Goal: Information Seeking & Learning: Learn about a topic

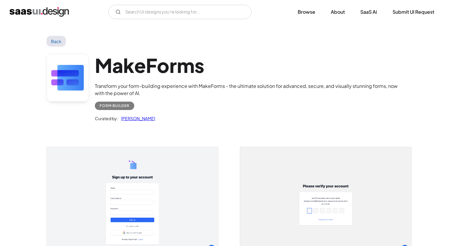
click at [47, 9] on img "home" at bounding box center [39, 12] width 59 height 10
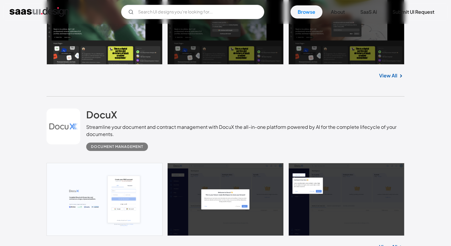
scroll to position [312, 0]
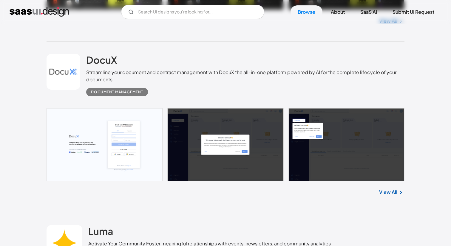
click at [83, 119] on link at bounding box center [226, 144] width 358 height 73
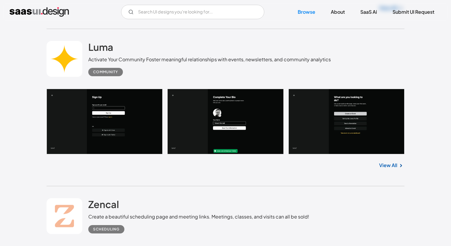
scroll to position [495, 0]
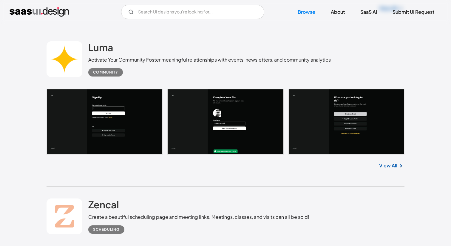
click at [124, 117] on link at bounding box center [226, 122] width 358 height 66
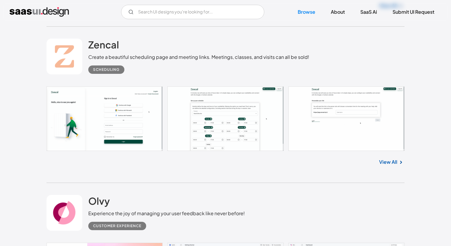
scroll to position [686, 0]
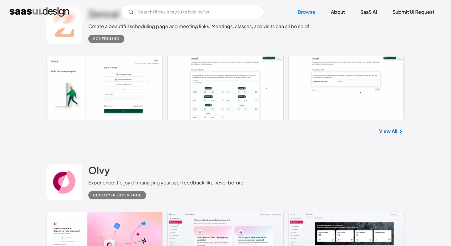
click at [118, 91] on link at bounding box center [226, 88] width 358 height 64
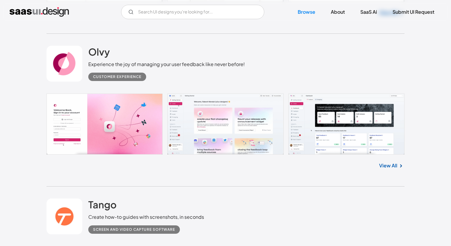
scroll to position [813, 0]
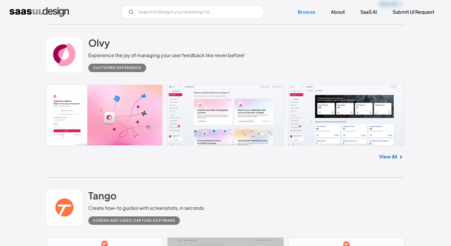
click at [143, 111] on link at bounding box center [226, 114] width 358 height 61
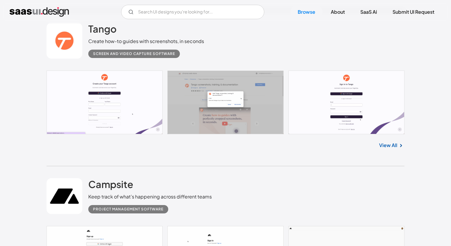
scroll to position [983, 0]
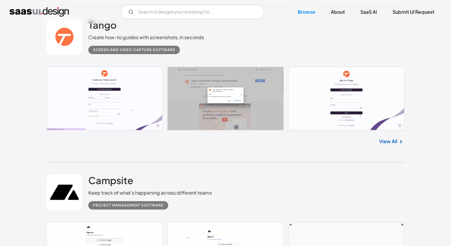
click at [150, 113] on link at bounding box center [226, 99] width 358 height 64
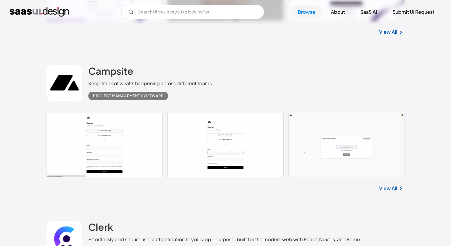
scroll to position [1093, 0]
click at [142, 137] on link at bounding box center [226, 144] width 358 height 64
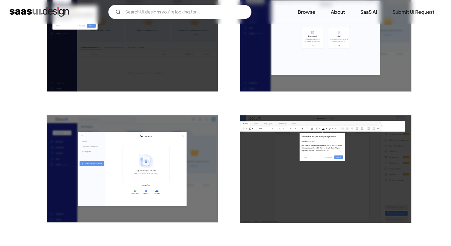
scroll to position [288, 0]
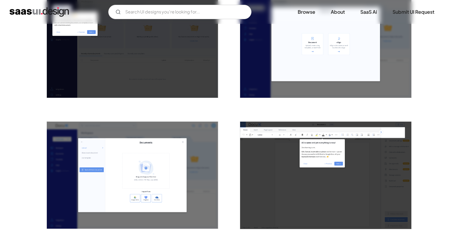
click at [321, 55] on img "open lightbox" at bounding box center [325, 43] width 171 height 107
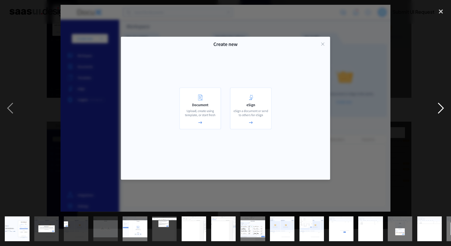
click at [436, 110] on div "next image" at bounding box center [441, 108] width 20 height 206
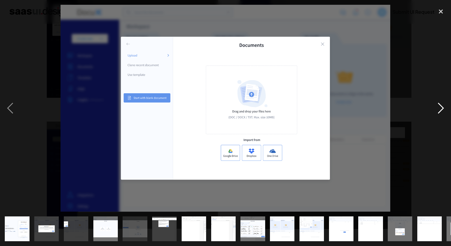
click at [436, 110] on div "next image" at bounding box center [441, 108] width 20 height 206
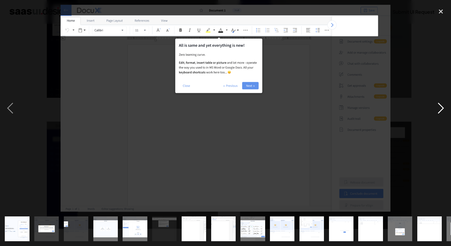
click at [436, 110] on div "next image" at bounding box center [441, 108] width 20 height 206
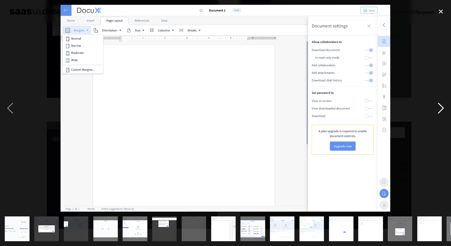
click at [436, 110] on div "next image" at bounding box center [441, 108] width 20 height 206
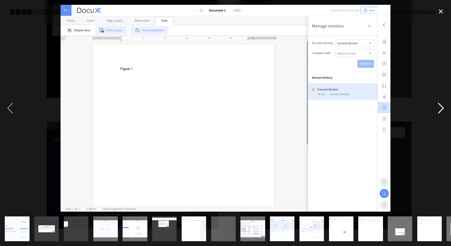
click at [436, 110] on div "next image" at bounding box center [441, 108] width 20 height 206
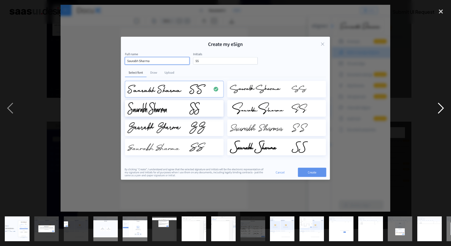
click at [436, 110] on div "next image" at bounding box center [441, 108] width 20 height 206
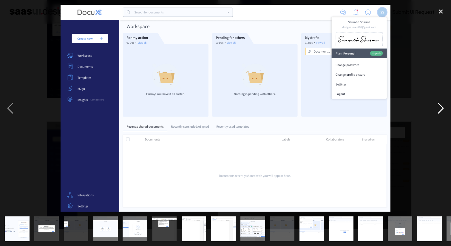
click at [436, 110] on div "next image" at bounding box center [441, 108] width 20 height 206
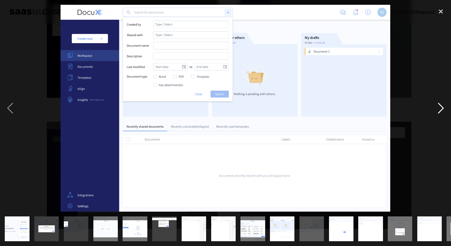
click at [436, 110] on div "next image" at bounding box center [441, 108] width 20 height 206
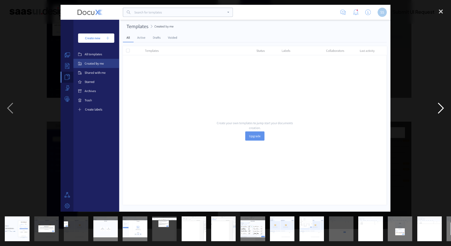
click at [436, 110] on div "next image" at bounding box center [441, 108] width 20 height 206
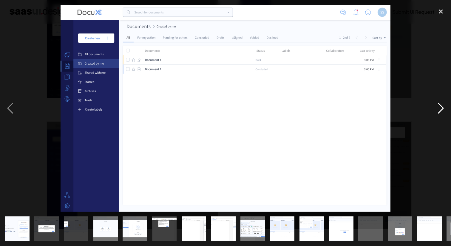
click at [436, 110] on div "next image" at bounding box center [441, 108] width 20 height 206
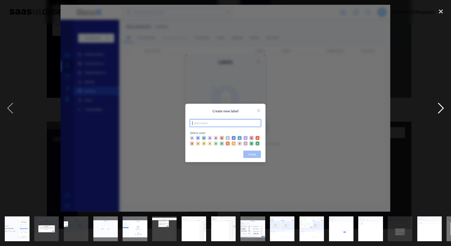
click at [436, 110] on div "next image" at bounding box center [441, 108] width 20 height 206
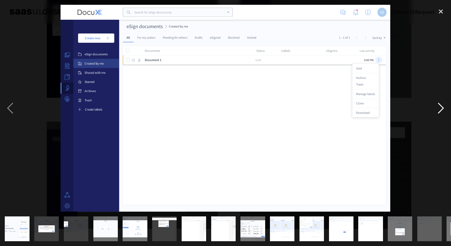
click at [436, 110] on div "next image" at bounding box center [441, 108] width 20 height 206
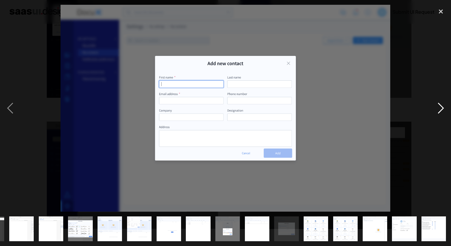
scroll to position [0, 173]
click at [436, 110] on div "next image" at bounding box center [441, 108] width 20 height 206
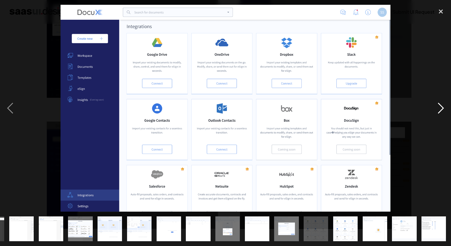
click at [436, 110] on div "next image" at bounding box center [441, 108] width 20 height 206
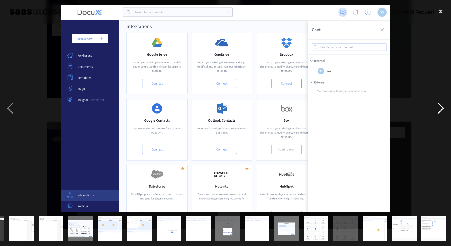
click at [436, 110] on div "next image" at bounding box center [441, 108] width 20 height 206
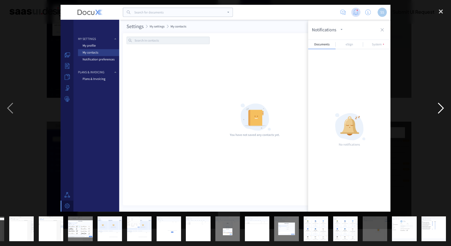
click at [436, 110] on div "next image" at bounding box center [441, 108] width 20 height 206
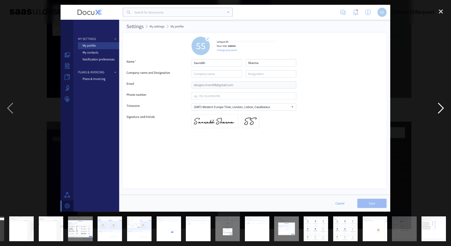
click at [436, 110] on div "next image" at bounding box center [441, 108] width 20 height 206
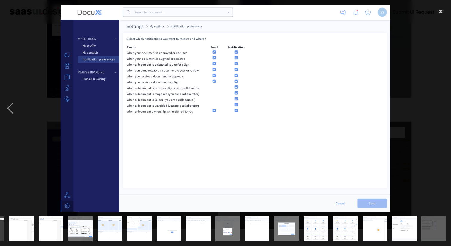
click at [436, 110] on div "next image" at bounding box center [441, 108] width 20 height 206
click at [439, 7] on div "close lightbox" at bounding box center [441, 11] width 20 height 13
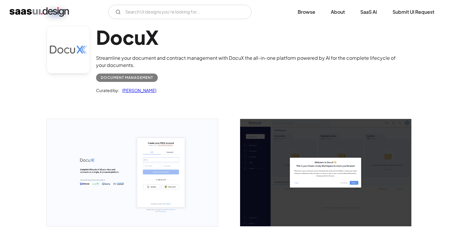
scroll to position [0, 0]
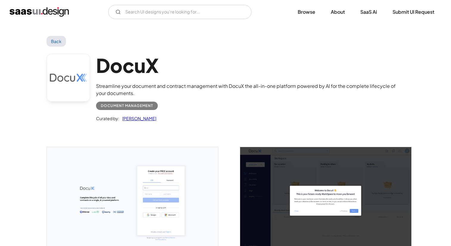
click at [55, 39] on link "Back" at bounding box center [56, 41] width 19 height 11
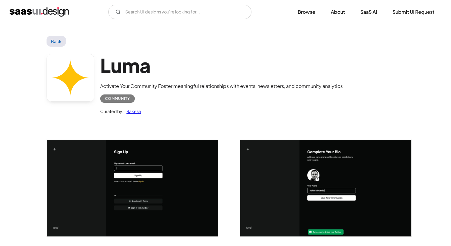
click at [56, 39] on link "Back" at bounding box center [56, 41] width 19 height 11
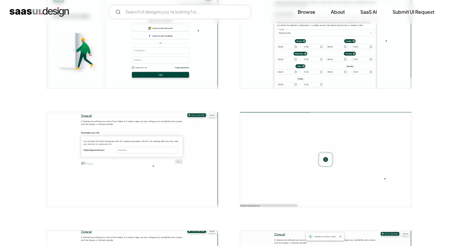
scroll to position [147, 0]
click at [285, 73] on img "open lightbox" at bounding box center [325, 40] width 171 height 95
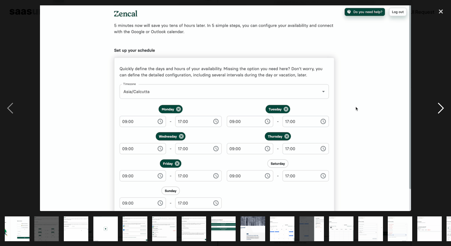
click at [445, 107] on div "next image" at bounding box center [441, 108] width 20 height 206
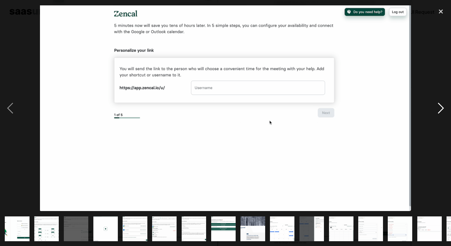
click at [445, 107] on div "next image" at bounding box center [441, 108] width 20 height 206
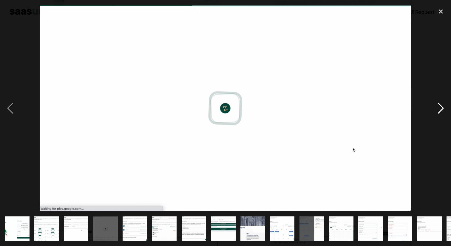
click at [445, 107] on div "next image" at bounding box center [441, 108] width 20 height 206
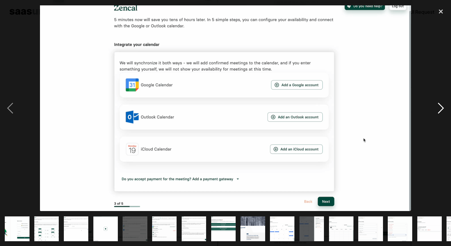
click at [445, 107] on div "next image" at bounding box center [441, 108] width 20 height 206
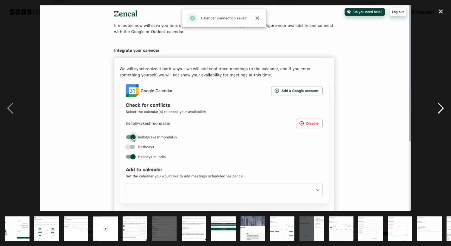
click at [445, 107] on div "next image" at bounding box center [441, 108] width 20 height 206
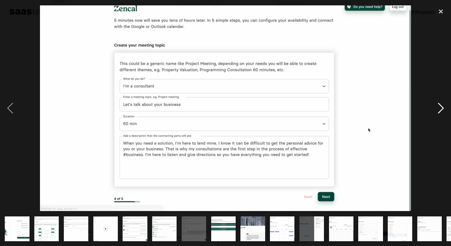
click at [445, 107] on div "next image" at bounding box center [441, 108] width 20 height 206
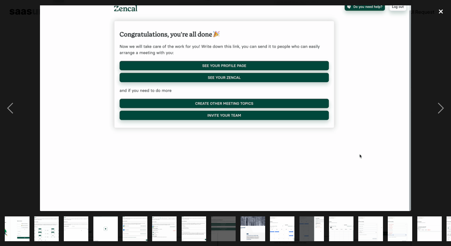
click at [439, 14] on div "close lightbox" at bounding box center [441, 11] width 20 height 13
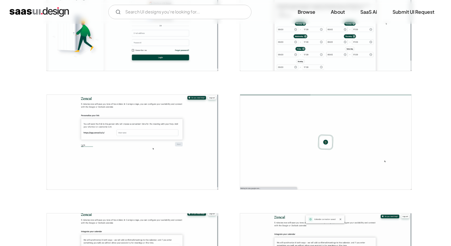
scroll to position [103, 0]
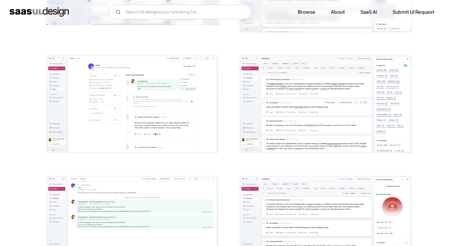
scroll to position [320, 0]
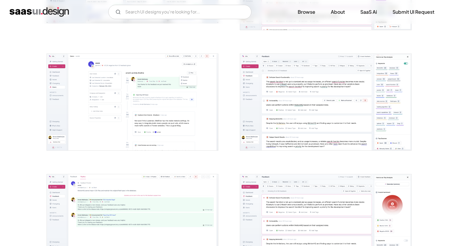
click at [148, 105] on img "open lightbox" at bounding box center [132, 102] width 171 height 96
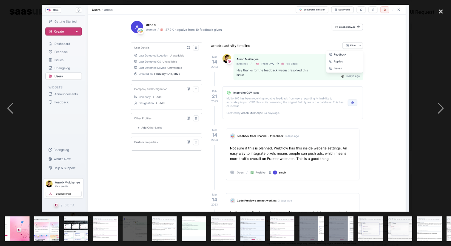
click at [423, 117] on div at bounding box center [225, 108] width 451 height 206
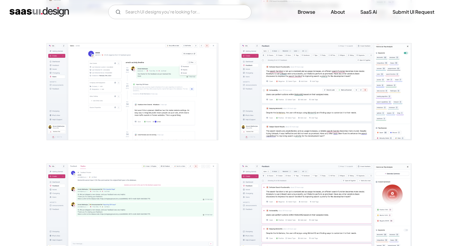
scroll to position [327, 0]
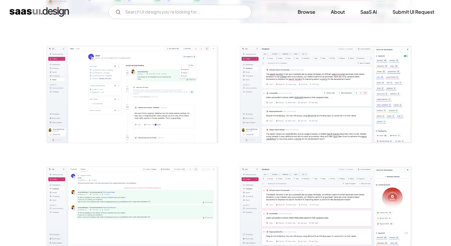
click at [153, 95] on img "open lightbox" at bounding box center [132, 94] width 171 height 96
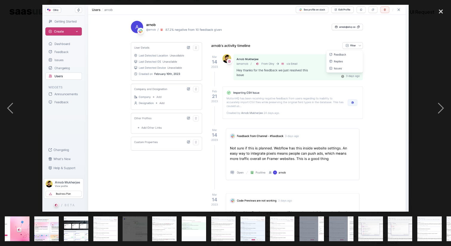
click at [422, 139] on div at bounding box center [225, 108] width 451 height 206
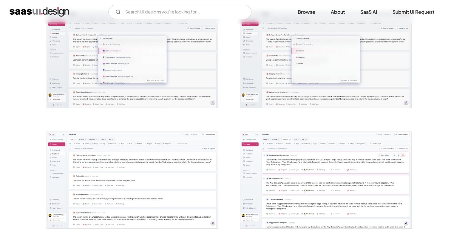
scroll to position [860, 0]
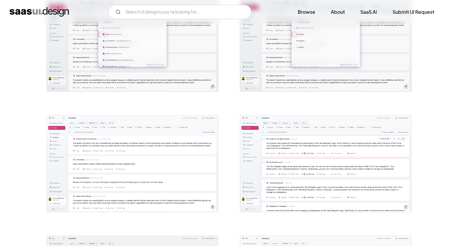
click at [196, 90] on img "open lightbox" at bounding box center [132, 43] width 171 height 96
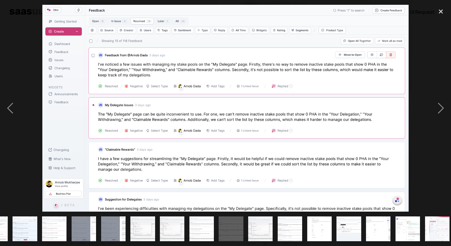
scroll to position [0, 290]
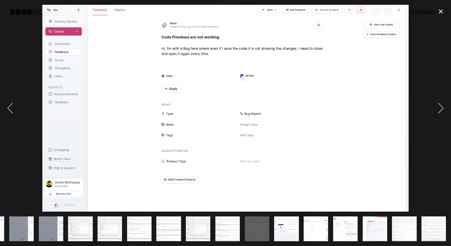
click at [421, 74] on div at bounding box center [225, 108] width 451 height 206
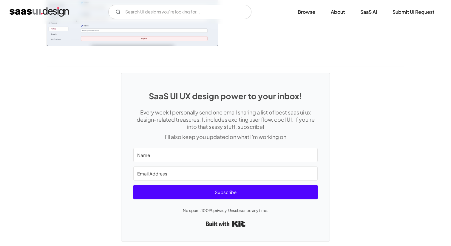
scroll to position [1613, 0]
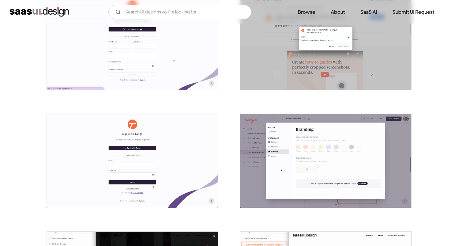
scroll to position [155, 0]
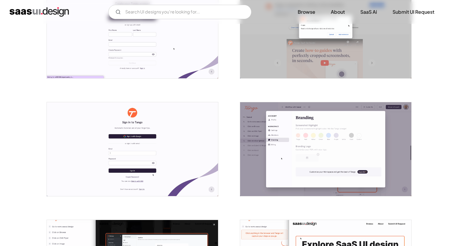
click at [349, 146] on img "open lightbox" at bounding box center [325, 149] width 171 height 94
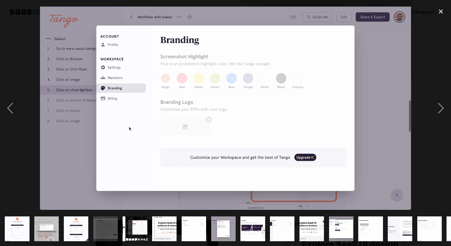
click at [363, 119] on img at bounding box center [225, 108] width 371 height 203
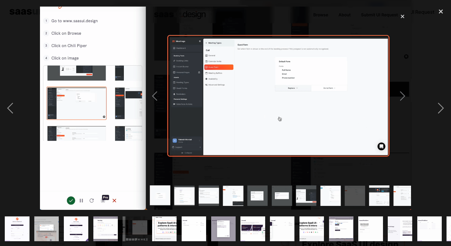
click at [403, 16] on img at bounding box center [225, 108] width 371 height 203
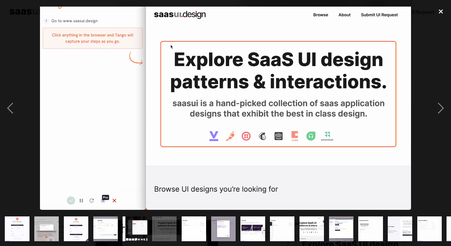
click at [439, 15] on div "close lightbox" at bounding box center [441, 11] width 20 height 13
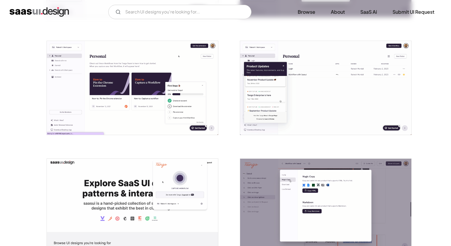
scroll to position [560, 0]
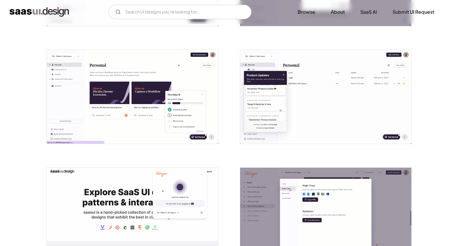
click at [290, 98] on img "open lightbox" at bounding box center [325, 97] width 171 height 94
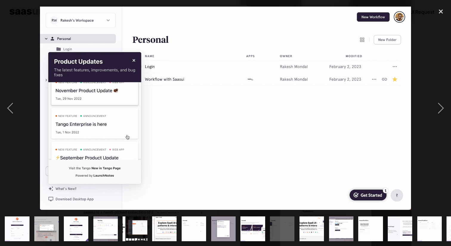
click at [316, 112] on img at bounding box center [225, 108] width 371 height 203
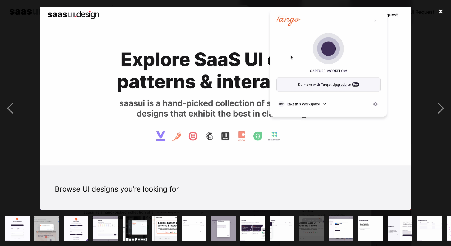
click at [440, 10] on div "close lightbox" at bounding box center [441, 11] width 20 height 13
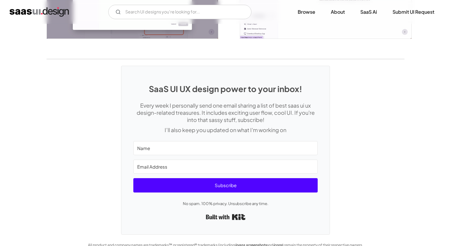
scroll to position [1380, 0]
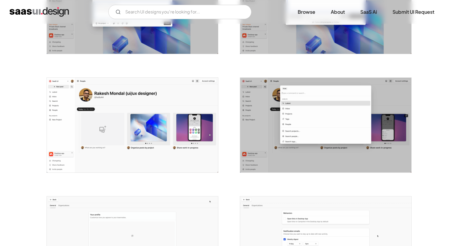
scroll to position [900, 0]
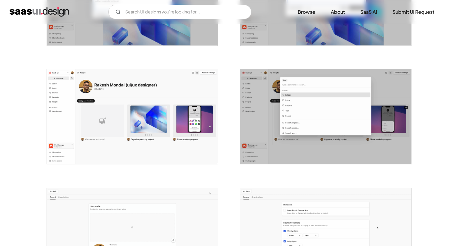
click at [291, 113] on img "open lightbox" at bounding box center [325, 116] width 171 height 95
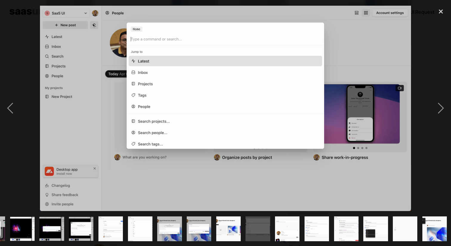
scroll to position [0, 202]
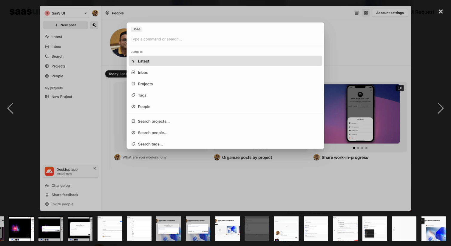
click at [179, 165] on img at bounding box center [225, 108] width 371 height 205
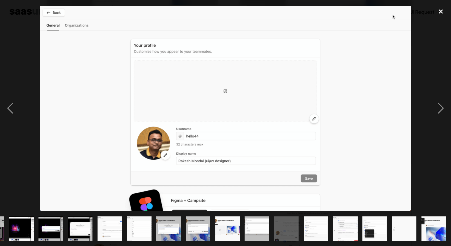
click at [439, 11] on div "close lightbox" at bounding box center [441, 11] width 20 height 13
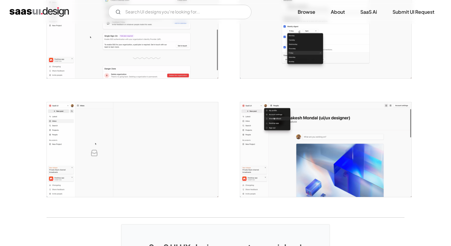
scroll to position [1223, 0]
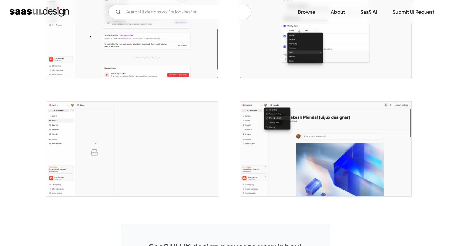
click at [70, 162] on img "open lightbox" at bounding box center [132, 149] width 171 height 95
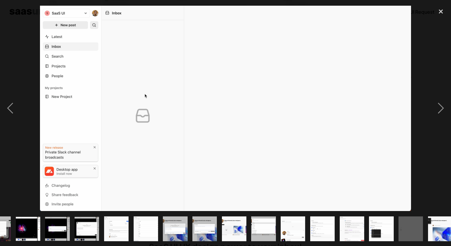
scroll to position [0, 202]
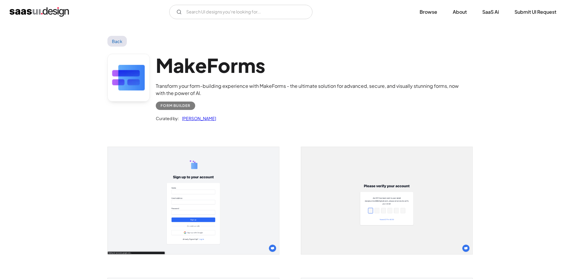
click at [147, 117] on div "MakeForms Transform your form-building experience with MakeForms - the ultimate…" at bounding box center [286, 89] width 358 height 85
click at [119, 43] on link "Back" at bounding box center [116, 41] width 19 height 11
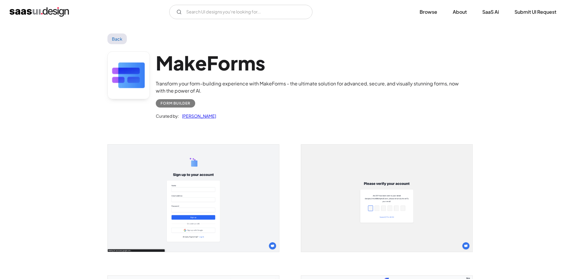
click at [53, 12] on img "home" at bounding box center [39, 12] width 59 height 10
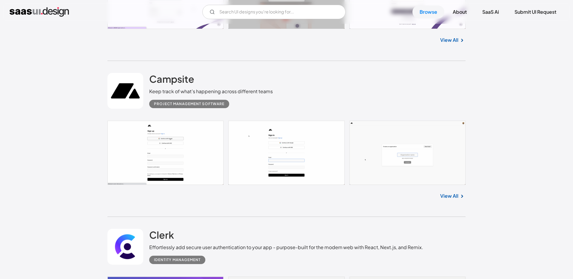
scroll to position [1101, 0]
click at [208, 136] on link at bounding box center [286, 153] width 358 height 64
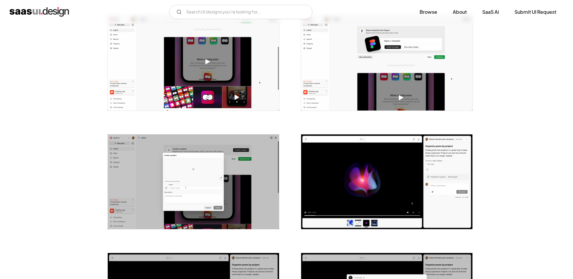
scroll to position [371, 0]
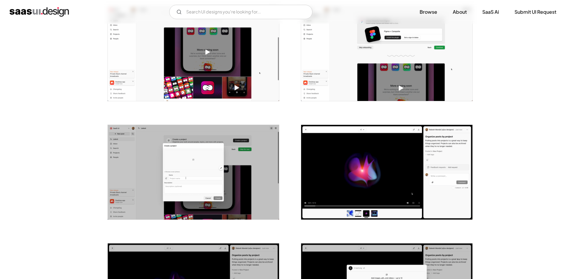
click at [221, 159] on img "open lightbox" at bounding box center [193, 172] width 171 height 95
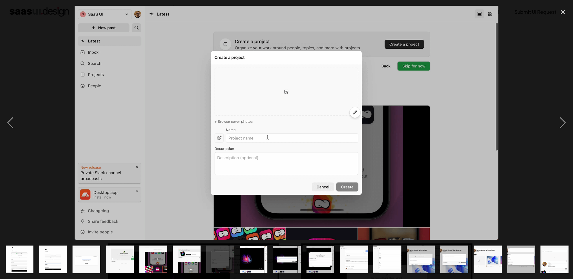
click at [379, 36] on img at bounding box center [287, 123] width 424 height 234
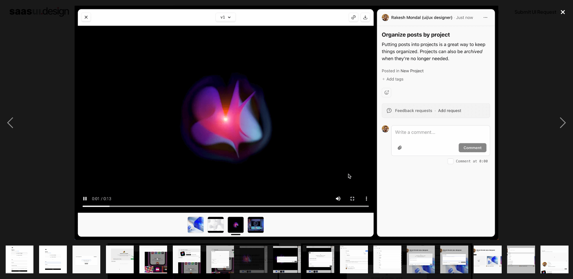
click at [564, 11] on div "close lightbox" at bounding box center [563, 12] width 20 height 13
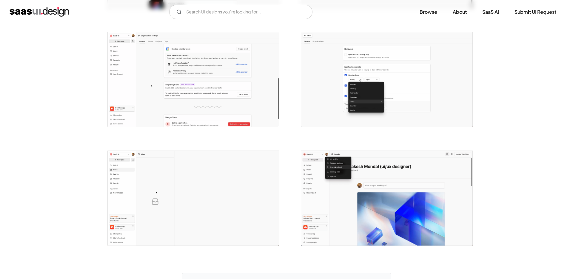
scroll to position [1179, 0]
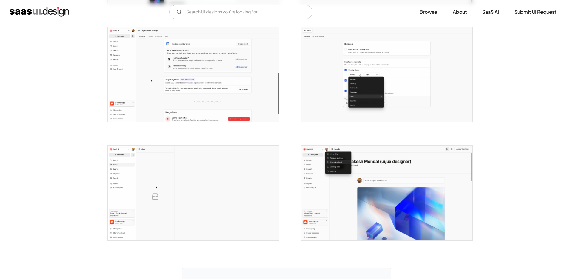
click at [184, 85] on img "open lightbox" at bounding box center [193, 74] width 171 height 95
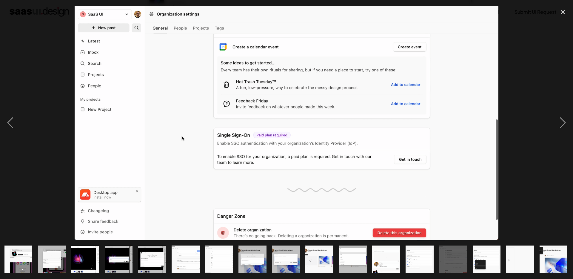
scroll to position [0, 168]
click at [562, 11] on div "close lightbox" at bounding box center [563, 12] width 20 height 13
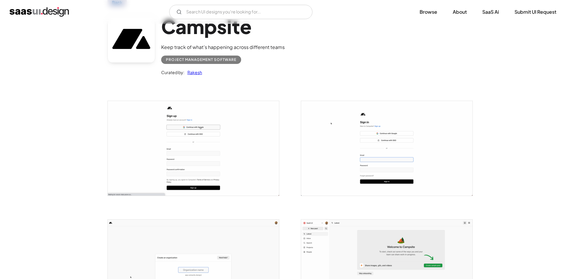
scroll to position [0, 0]
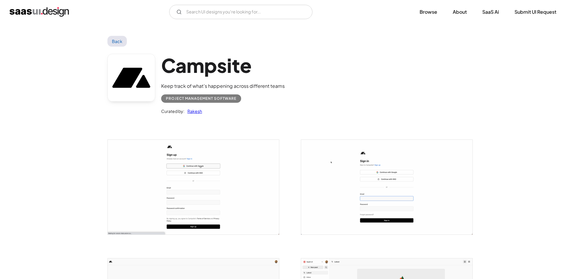
click at [119, 42] on link "Back" at bounding box center [116, 41] width 19 height 11
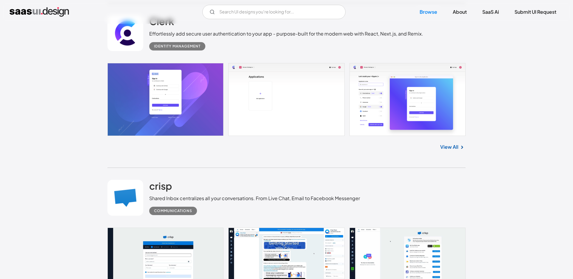
scroll to position [1355, 0]
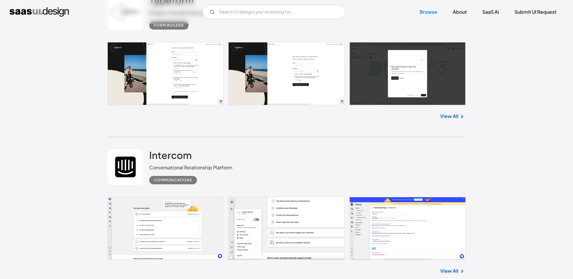
scroll to position [1655, 0]
drag, startPoint x: 281, startPoint y: 87, endPoint x: 271, endPoint y: 90, distance: 10.8
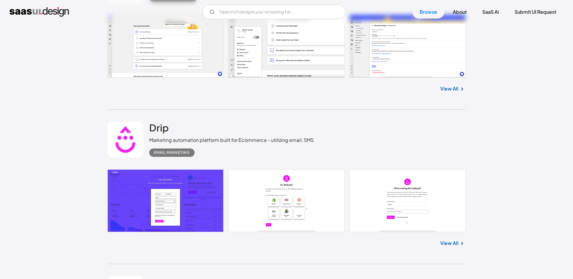
scroll to position [1838, 0]
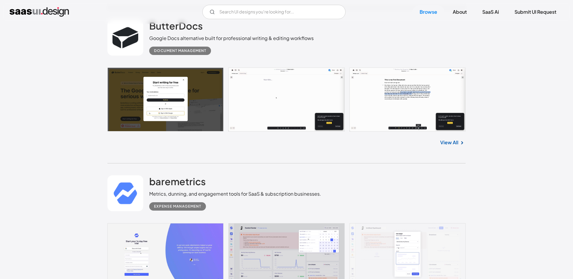
scroll to position [2580, 0]
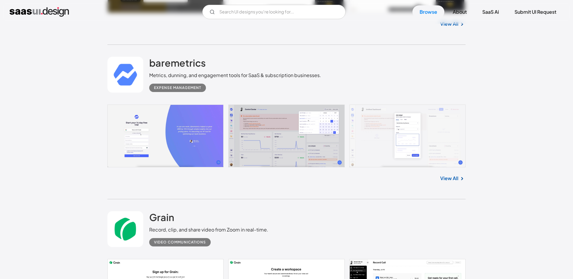
scroll to position [2710, 0]
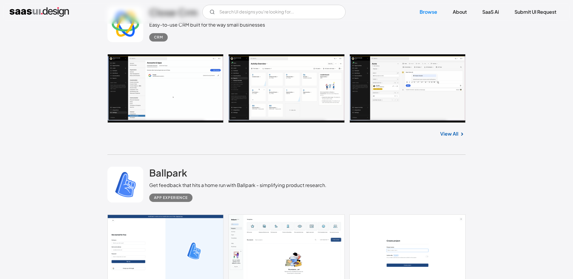
scroll to position [3216, 0]
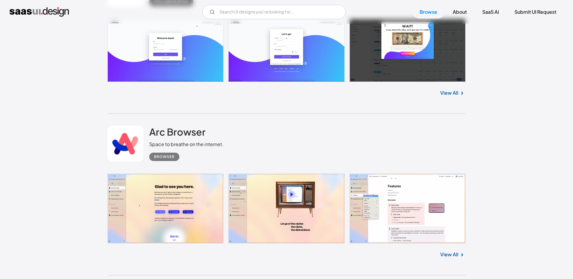
scroll to position [3584, 0]
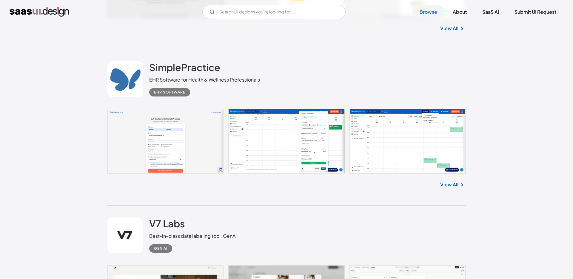
scroll to position [3921, 0]
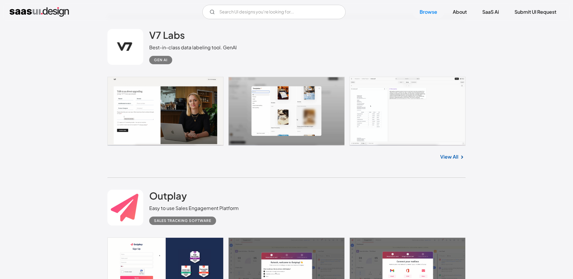
scroll to position [4141, 0]
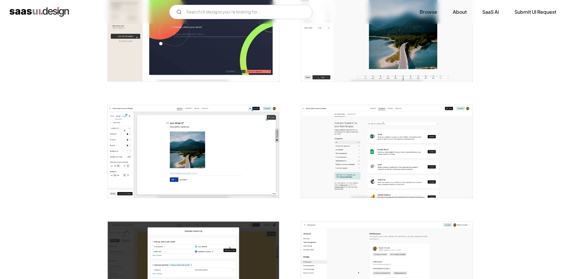
scroll to position [1200, 0]
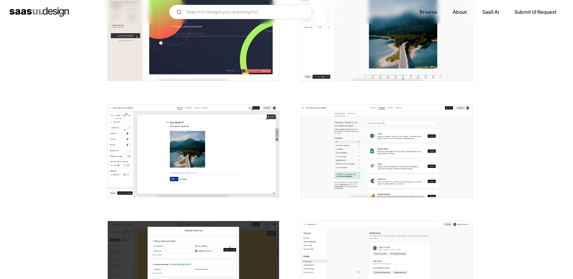
click at [379, 128] on img "open lightbox" at bounding box center [386, 150] width 171 height 93
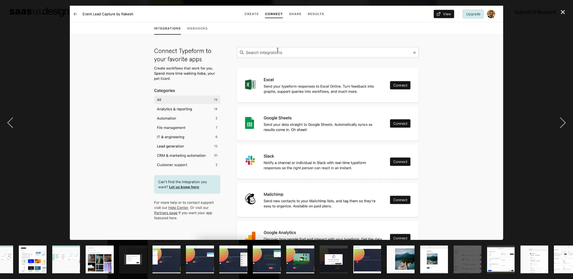
scroll to position [0, 269]
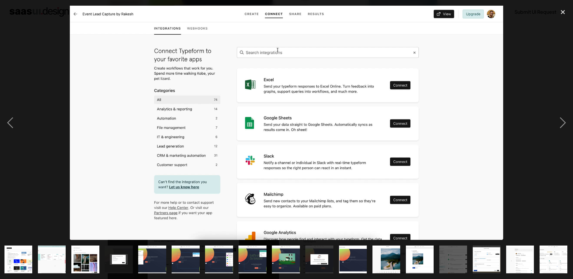
click at [534, 132] on div at bounding box center [286, 123] width 573 height 234
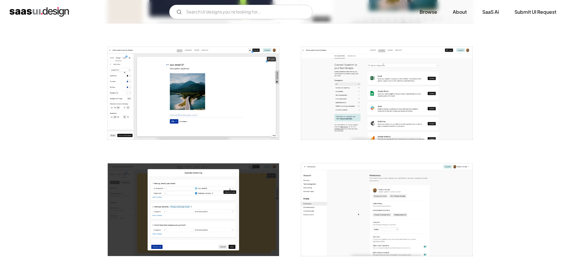
scroll to position [1248, 0]
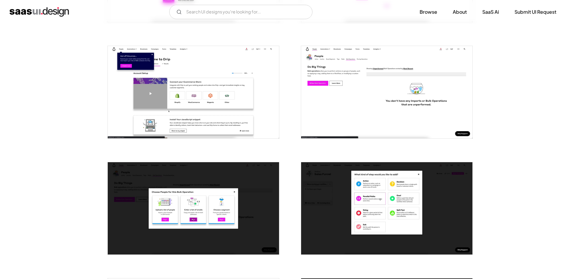
scroll to position [327, 0]
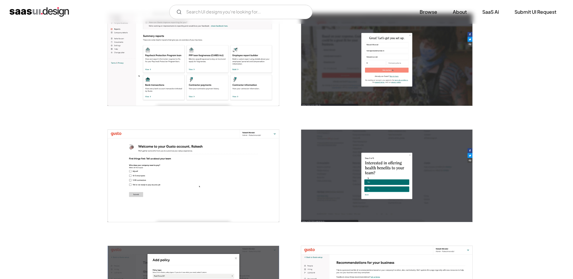
scroll to position [257, 0]
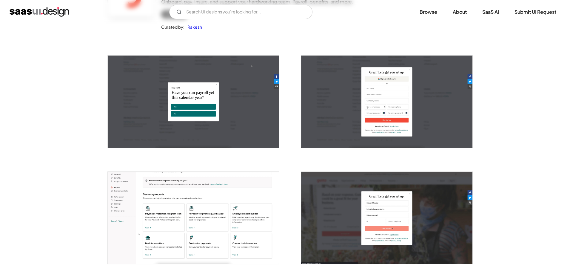
scroll to position [0, 0]
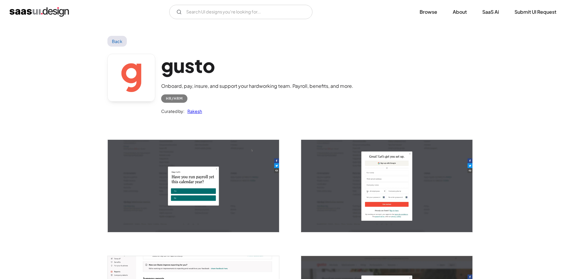
click at [115, 43] on link "Back" at bounding box center [116, 41] width 19 height 11
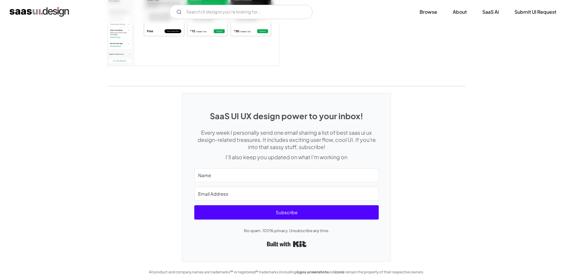
scroll to position [895, 0]
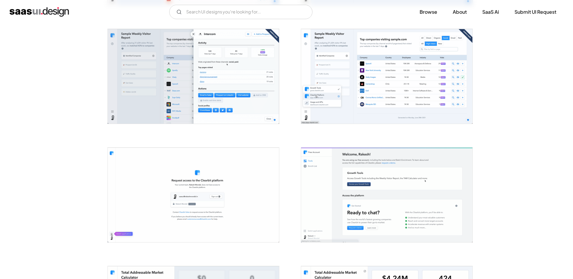
scroll to position [467, 0]
click at [232, 84] on img "open lightbox" at bounding box center [193, 76] width 171 height 95
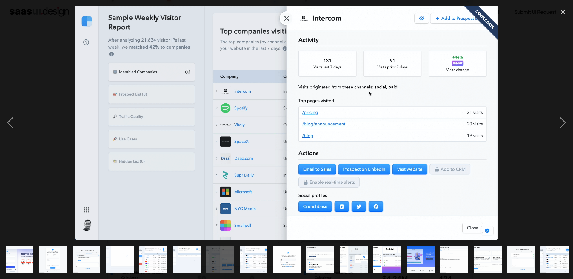
click at [510, 88] on div at bounding box center [286, 123] width 573 height 234
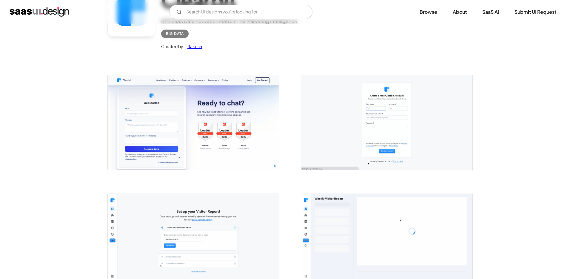
scroll to position [0, 0]
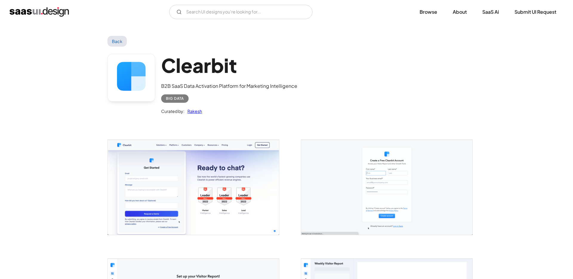
click at [118, 43] on link "Back" at bounding box center [116, 41] width 19 height 11
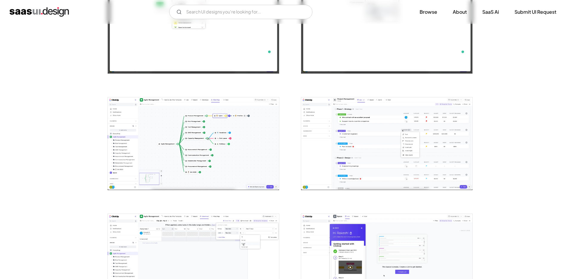
scroll to position [739, 0]
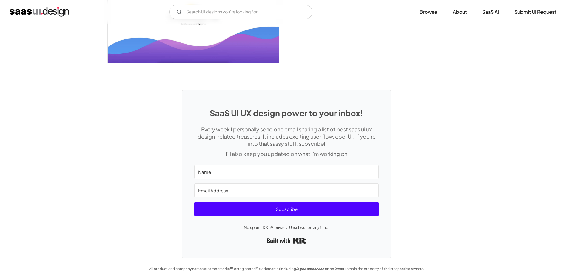
scroll to position [1447, 0]
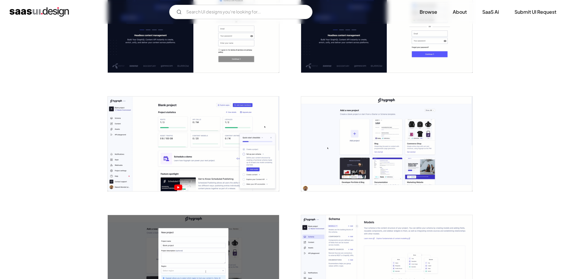
scroll to position [162, 0]
click at [201, 130] on img "open lightbox" at bounding box center [193, 143] width 171 height 95
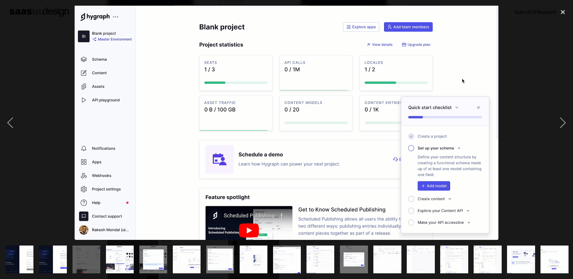
click at [501, 108] on div at bounding box center [286, 123] width 573 height 234
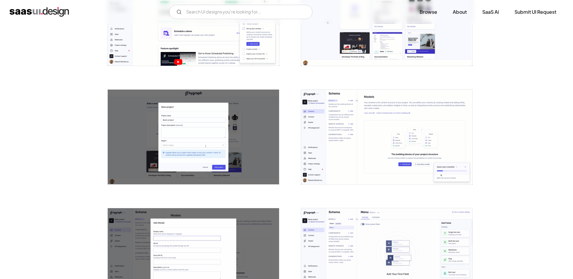
scroll to position [293, 0]
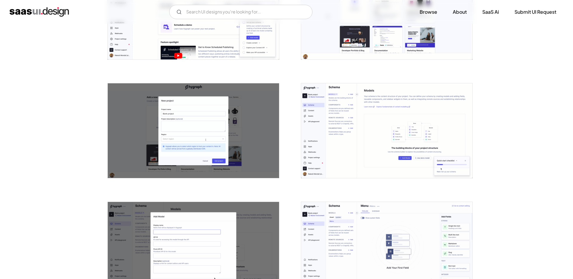
click at [353, 112] on img "open lightbox" at bounding box center [386, 130] width 171 height 95
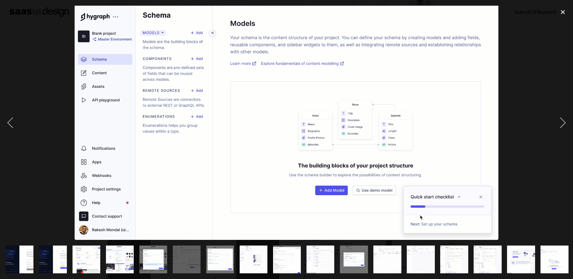
click at [481, 196] on img at bounding box center [287, 123] width 424 height 234
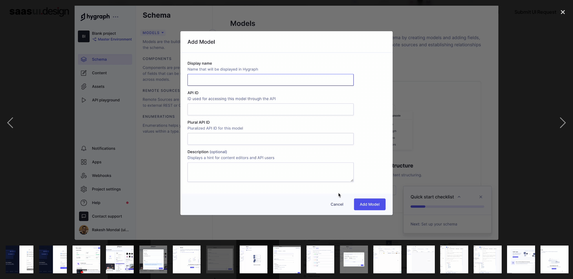
click at [428, 124] on img at bounding box center [287, 123] width 424 height 234
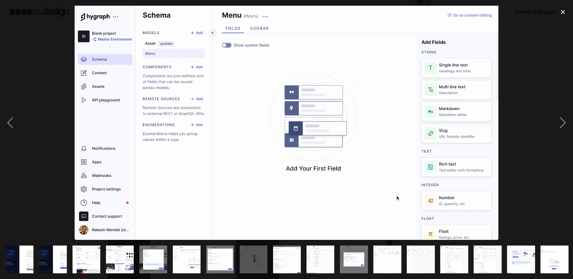
click at [513, 75] on div at bounding box center [286, 123] width 573 height 234
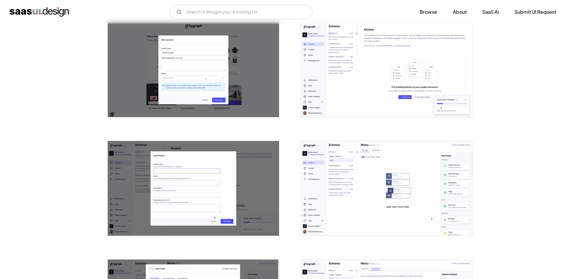
scroll to position [353, 0]
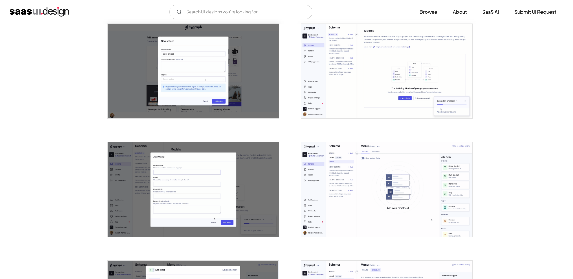
click at [406, 75] on img "open lightbox" at bounding box center [386, 71] width 171 height 95
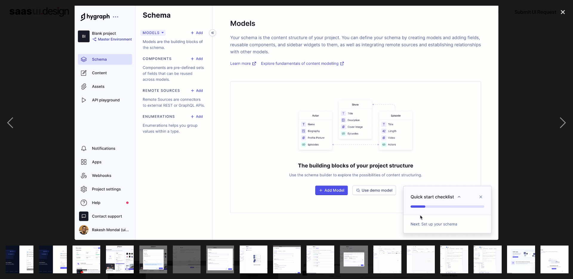
click at [516, 73] on div at bounding box center [286, 123] width 573 height 234
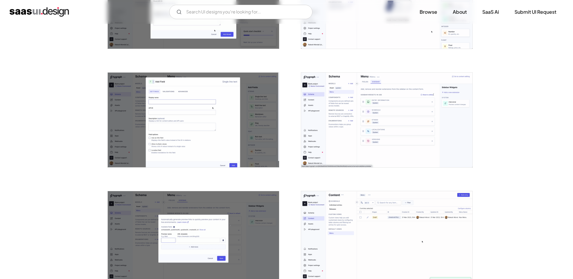
scroll to position [545, 0]
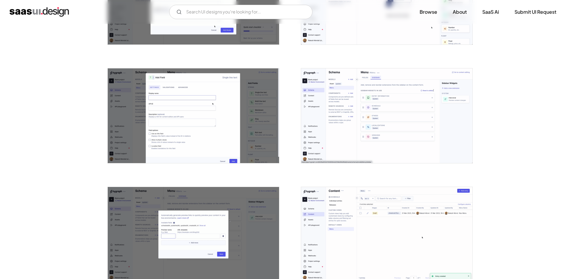
click at [398, 102] on img "open lightbox" at bounding box center [386, 115] width 171 height 95
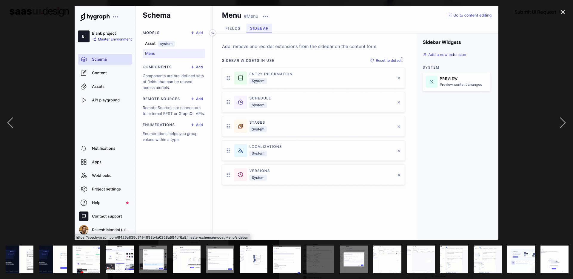
click at [528, 86] on div at bounding box center [286, 123] width 573 height 234
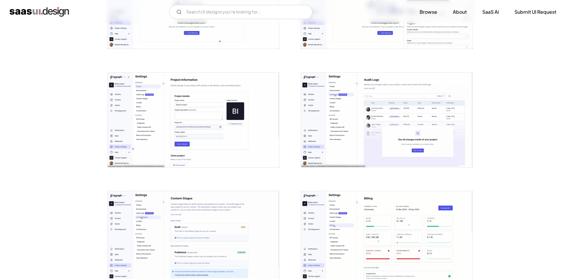
scroll to position [1128, 0]
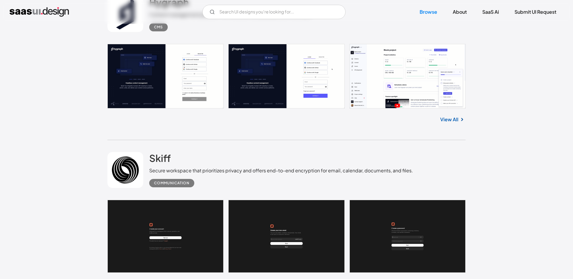
scroll to position [4488, 0]
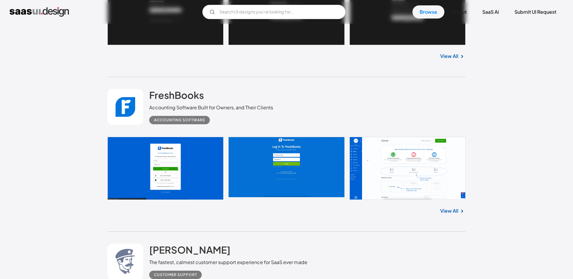
scroll to position [4714, 0]
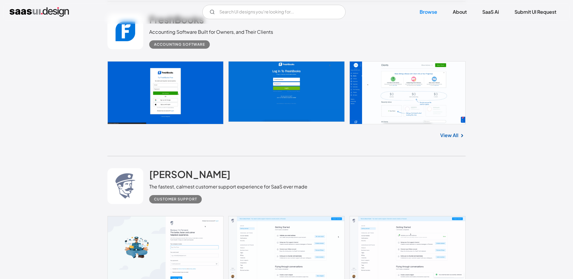
scroll to position [4787, 0]
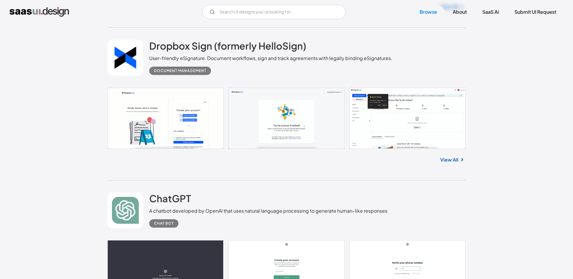
scroll to position [5074, 0]
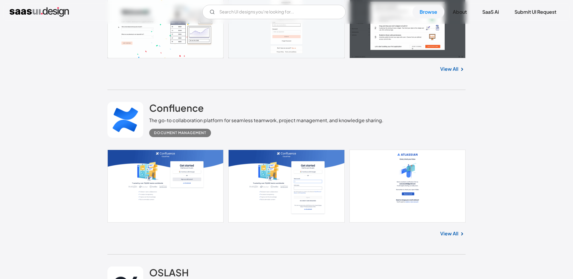
scroll to position [5974, 0]
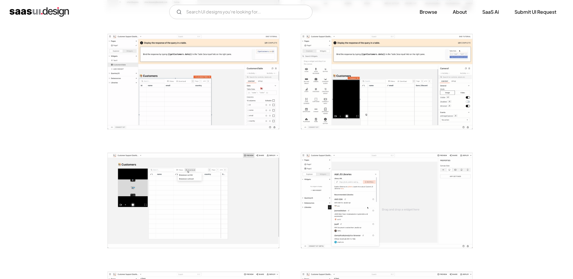
scroll to position [463, 0]
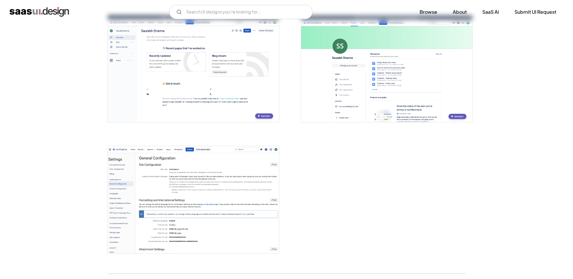
scroll to position [1565, 0]
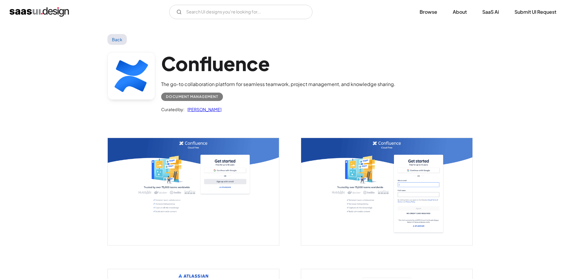
scroll to position [0, 0]
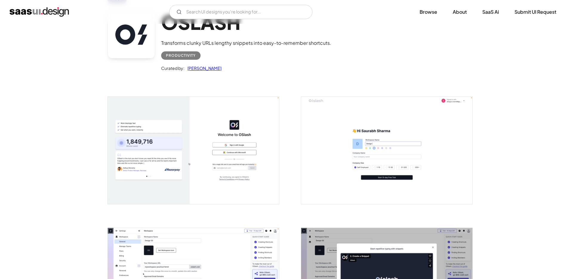
scroll to position [24, 0]
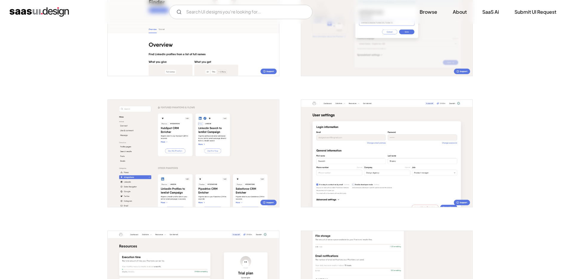
scroll to position [821, 0]
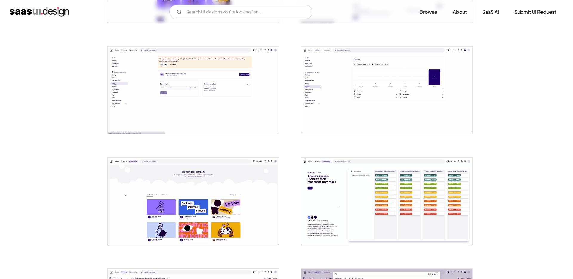
click at [171, 89] on img "open lightbox" at bounding box center [193, 90] width 171 height 87
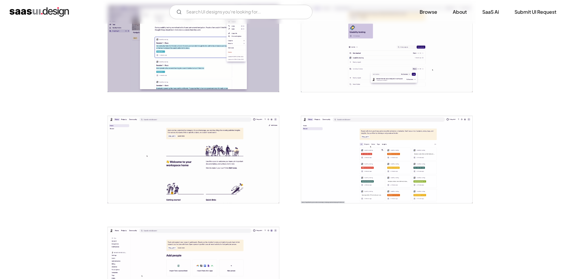
scroll to position [1247, 0]
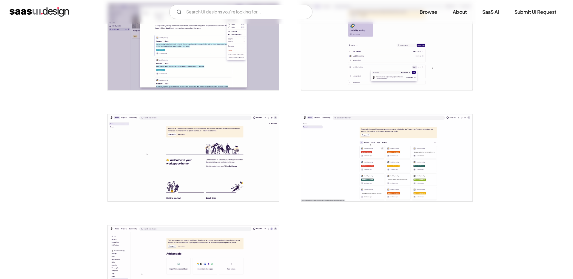
click at [325, 56] on img "open lightbox" at bounding box center [386, 46] width 171 height 87
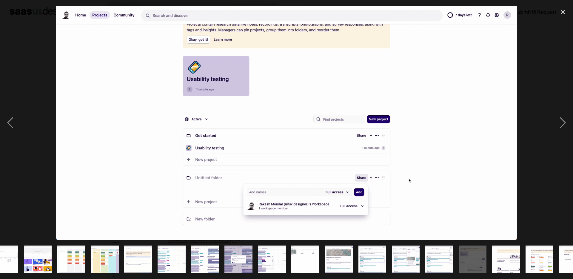
scroll to position [0, 269]
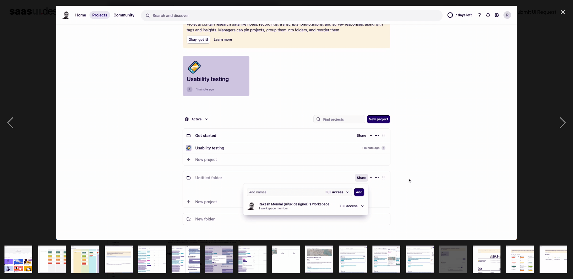
click at [540, 93] on div at bounding box center [286, 123] width 573 height 234
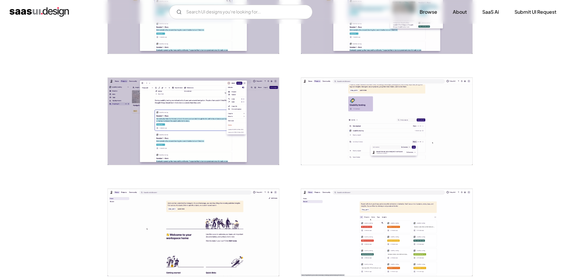
scroll to position [1170, 0]
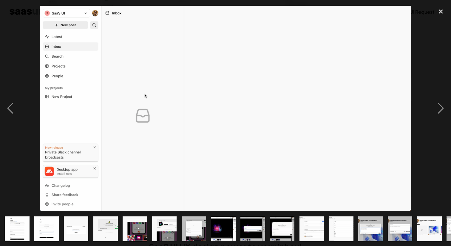
scroll to position [0, 202]
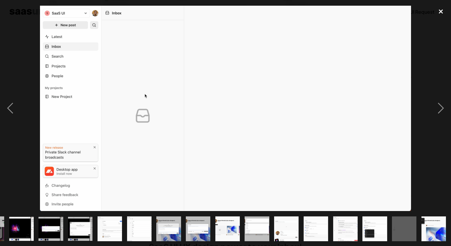
click at [441, 11] on div "close lightbox" at bounding box center [441, 11] width 20 height 13
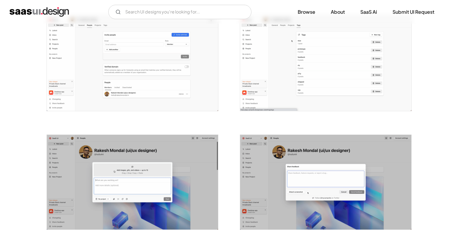
scroll to position [701, 0]
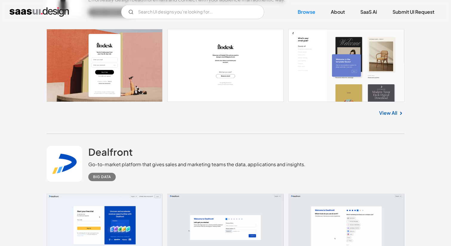
scroll to position [8950, 0]
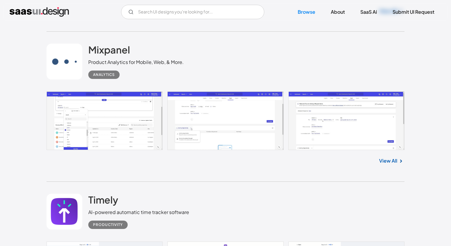
scroll to position [9531, 0]
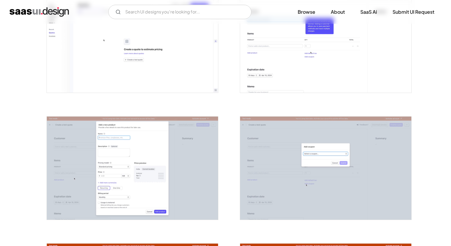
click at [61, 112] on div at bounding box center [128, 164] width 179 height 127
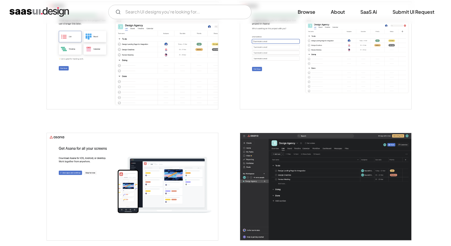
scroll to position [663, 0]
